Goal: Navigation & Orientation: Find specific page/section

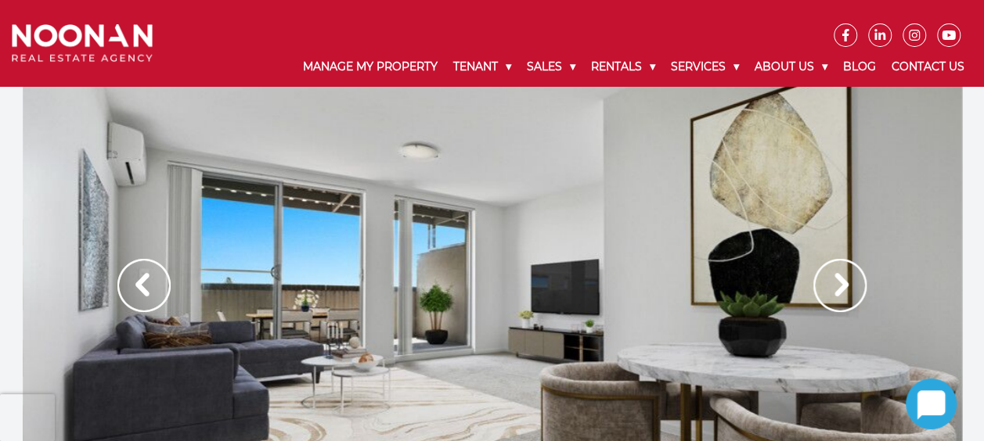
click at [837, 281] on img at bounding box center [839, 285] width 53 height 53
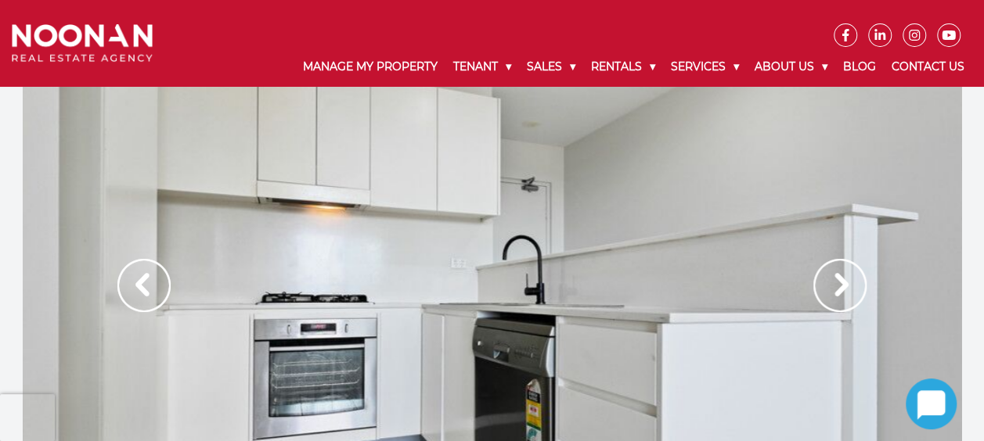
scroll to position [78, 0]
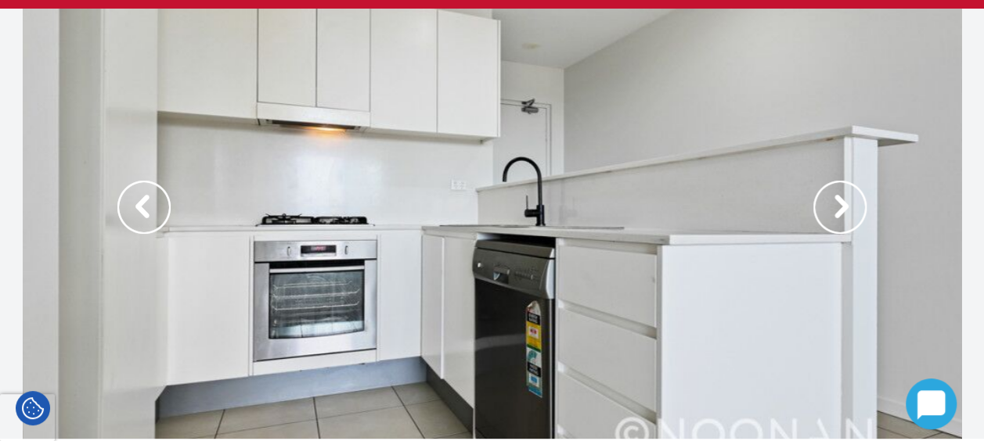
click at [837, 211] on img at bounding box center [839, 207] width 53 height 53
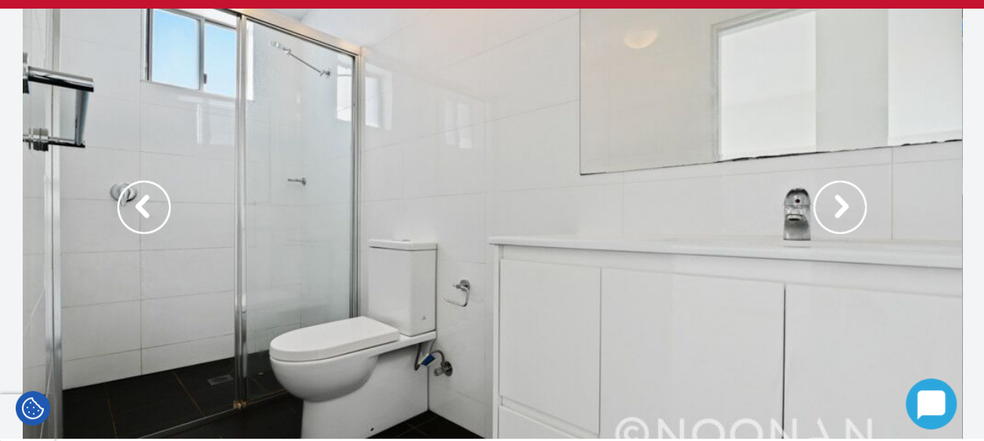
click at [837, 211] on img at bounding box center [839, 207] width 53 height 53
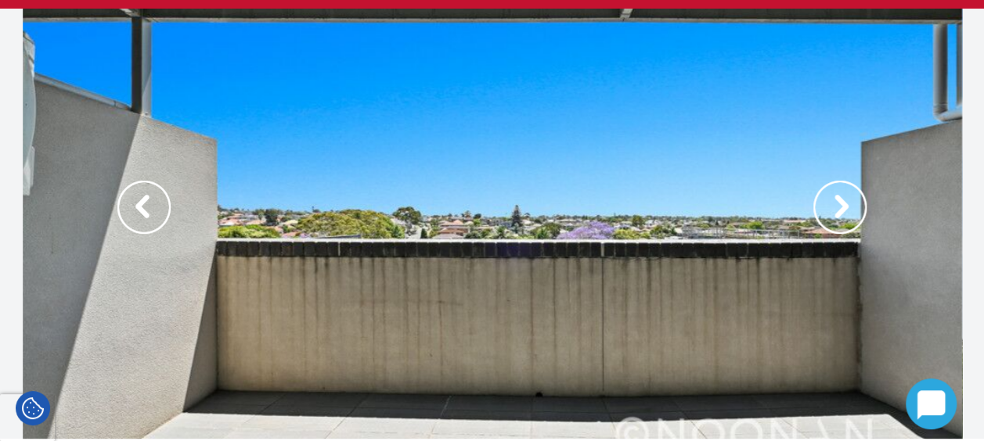
click at [837, 211] on img at bounding box center [839, 207] width 53 height 53
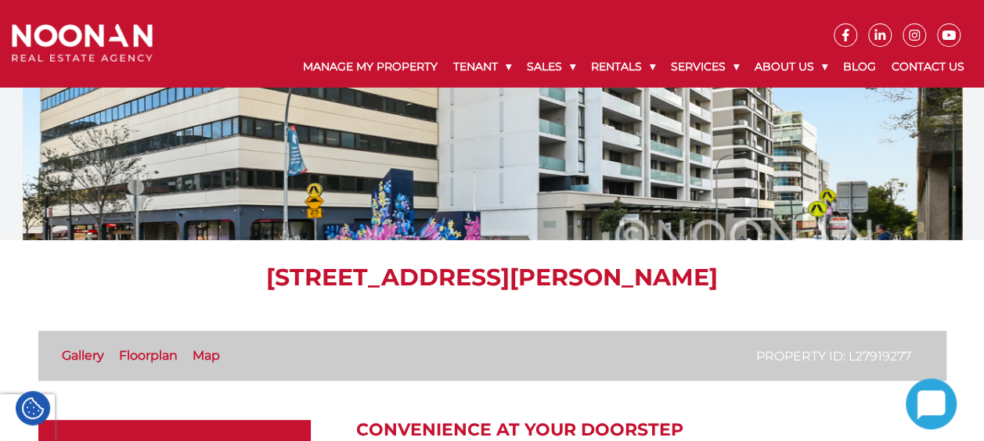
scroll to position [157, 0]
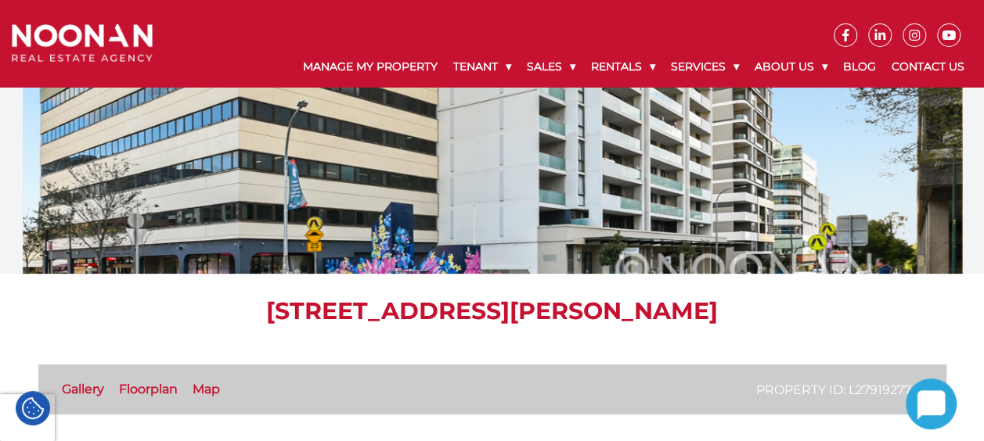
click at [91, 390] on link "Gallery" at bounding box center [83, 389] width 42 height 15
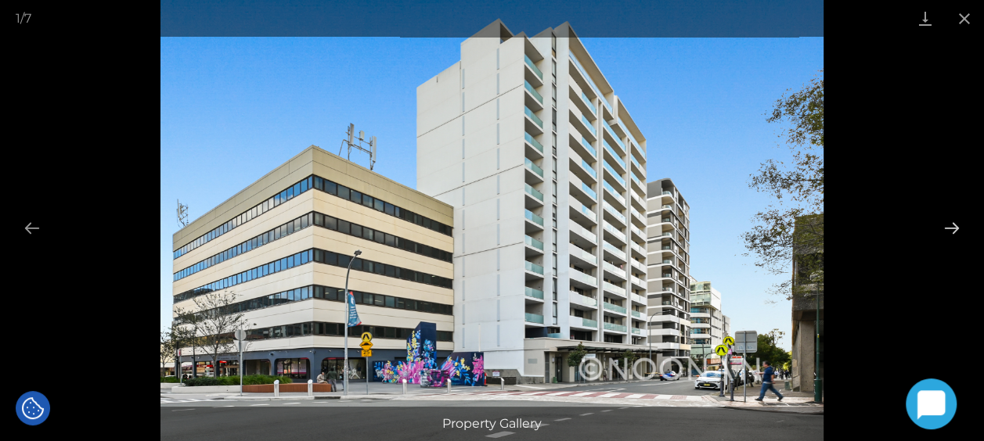
click at [951, 227] on button "Next slide" at bounding box center [951, 228] width 33 height 31
